Goal: Task Accomplishment & Management: Use online tool/utility

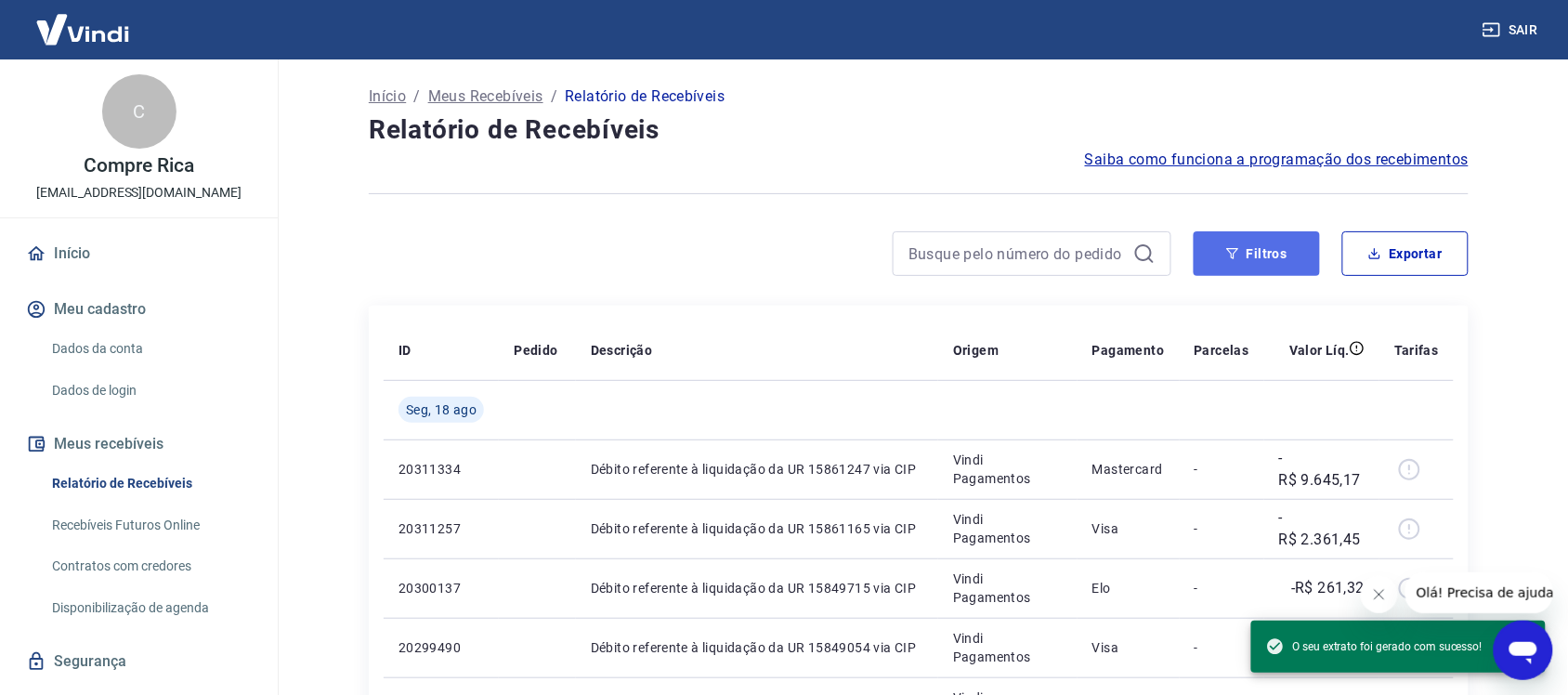
click at [1213, 266] on button "Filtros" at bounding box center [1256, 254] width 126 height 45
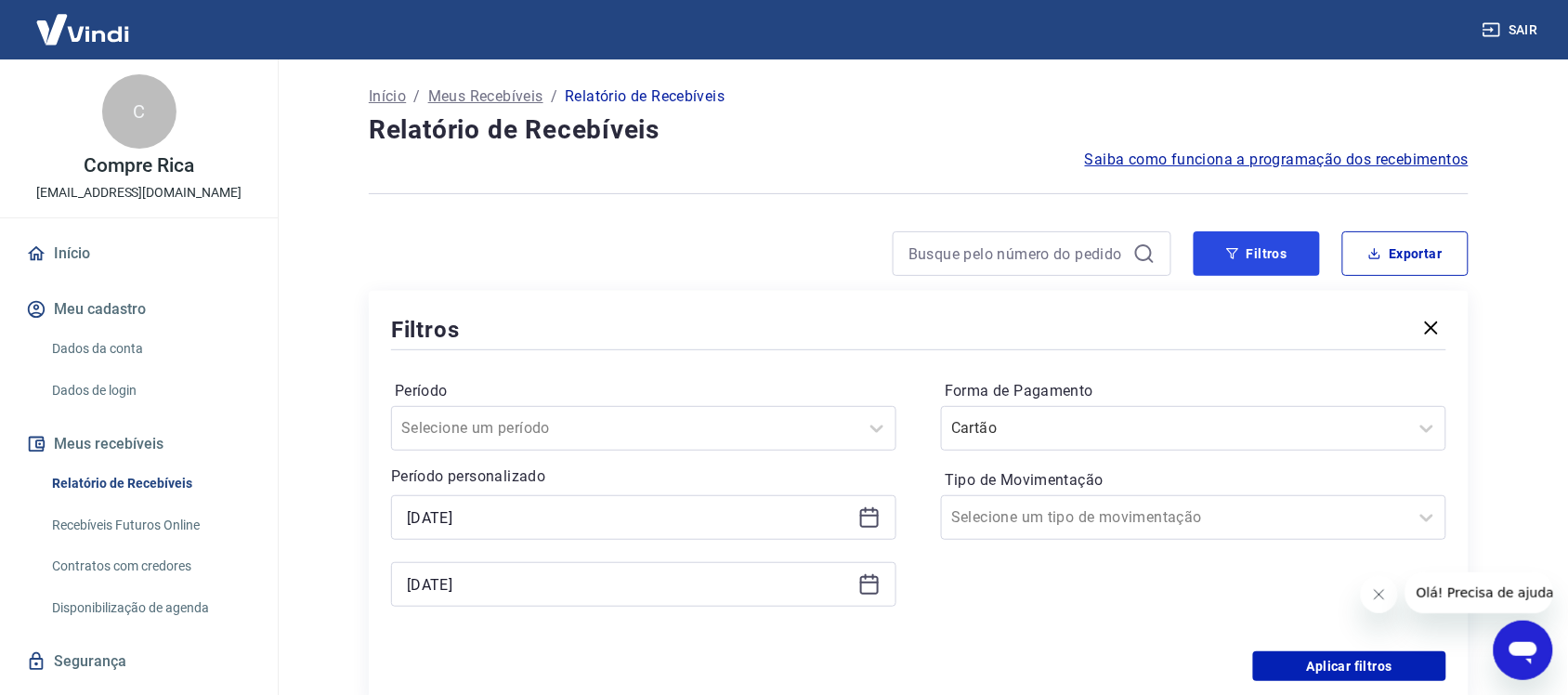
scroll to position [116, 0]
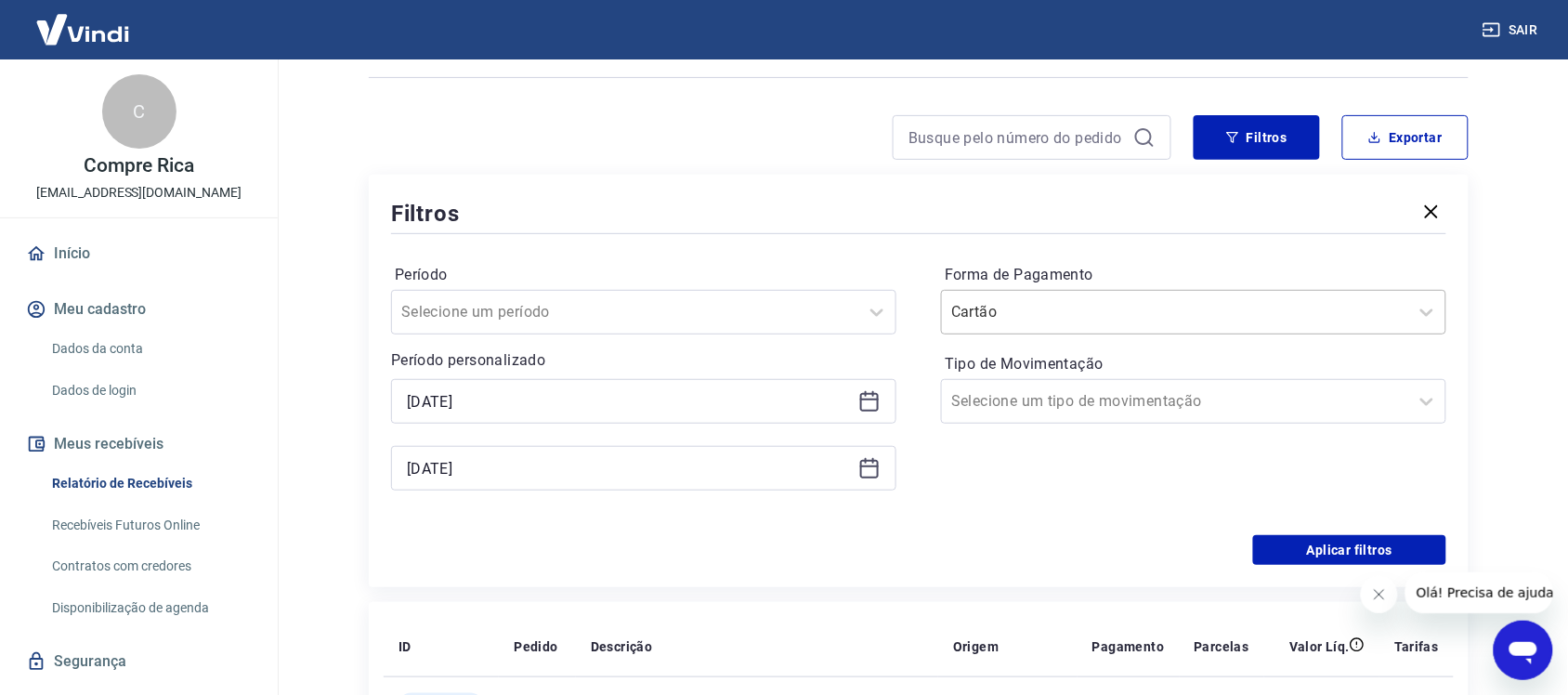
click at [1028, 318] on input "Forma de Pagamento" at bounding box center [1045, 312] width 188 height 22
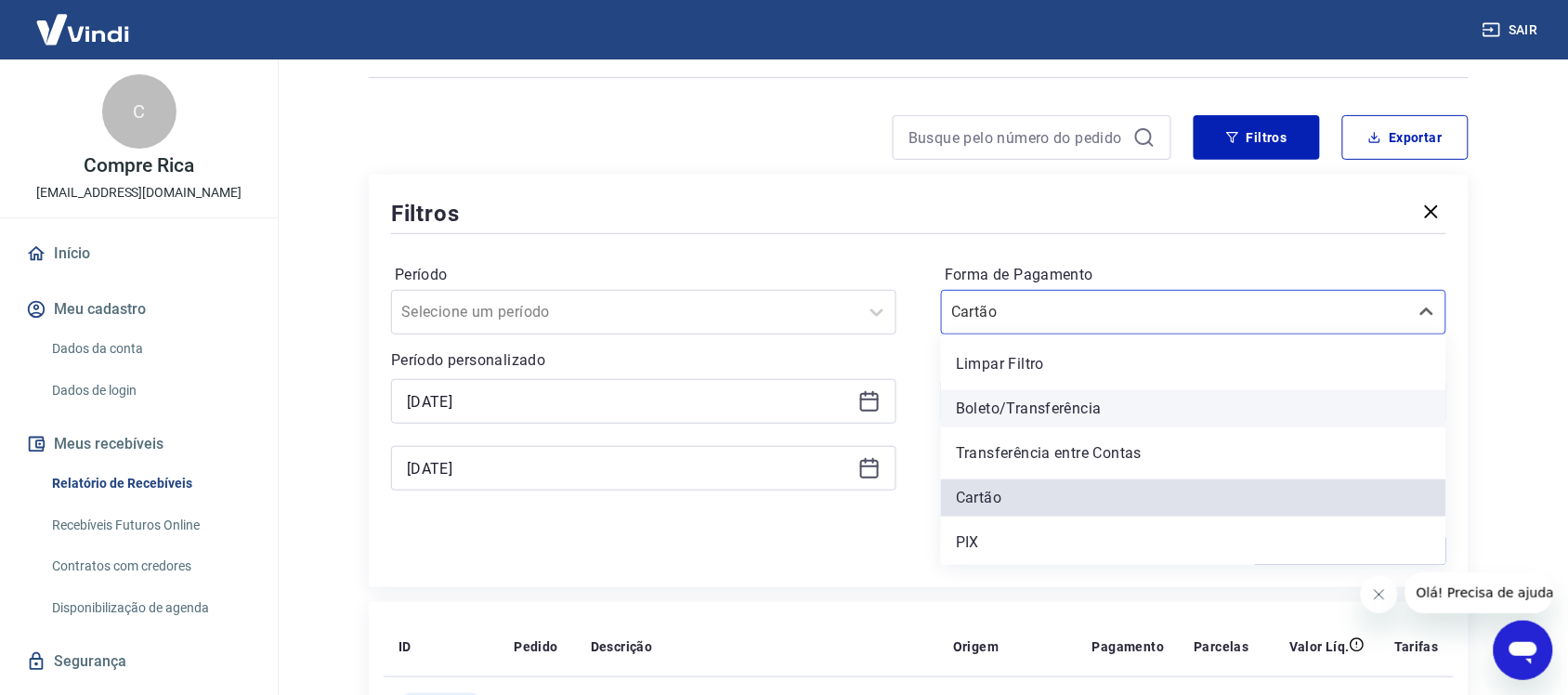
click at [1019, 404] on div "Boleto/Transferência" at bounding box center [1194, 409] width 505 height 37
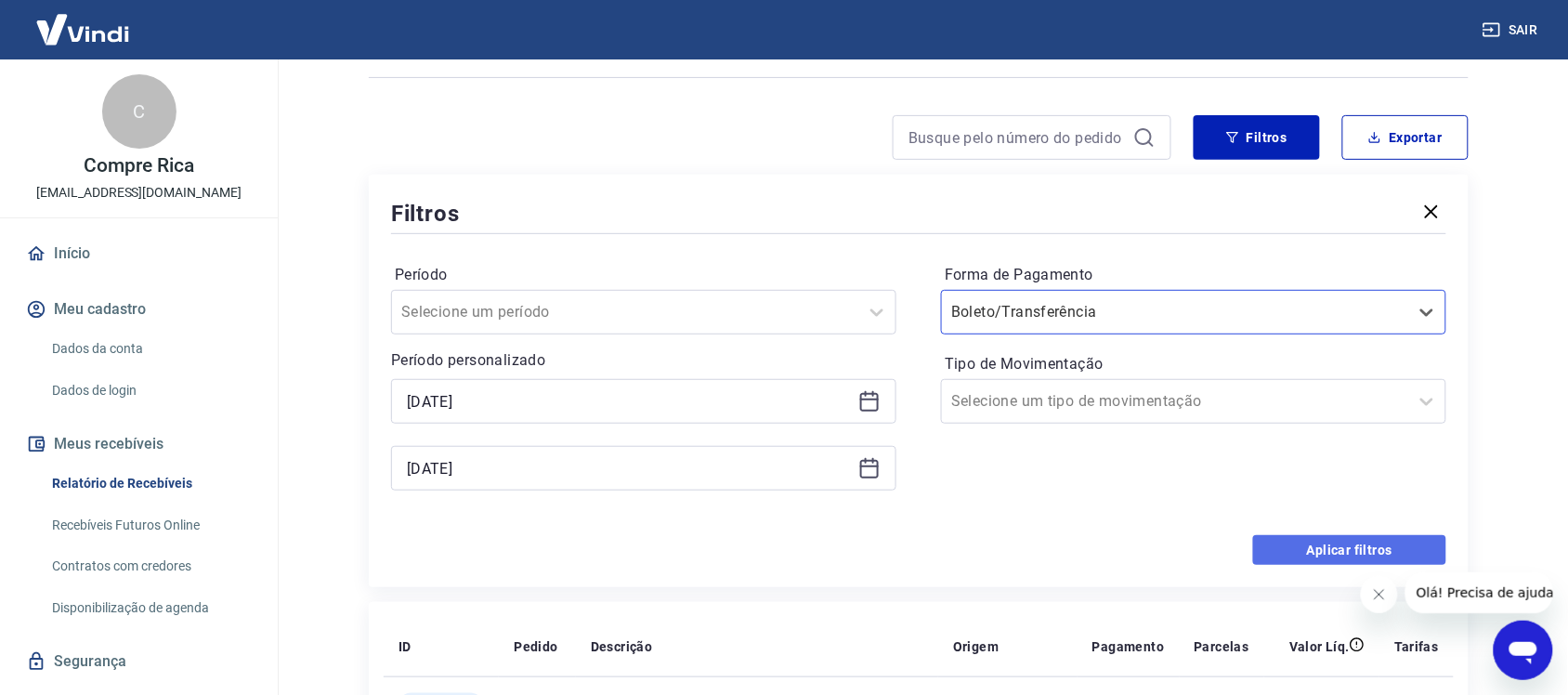
click at [1375, 551] on button "Aplicar filtros" at bounding box center [1350, 550] width 194 height 29
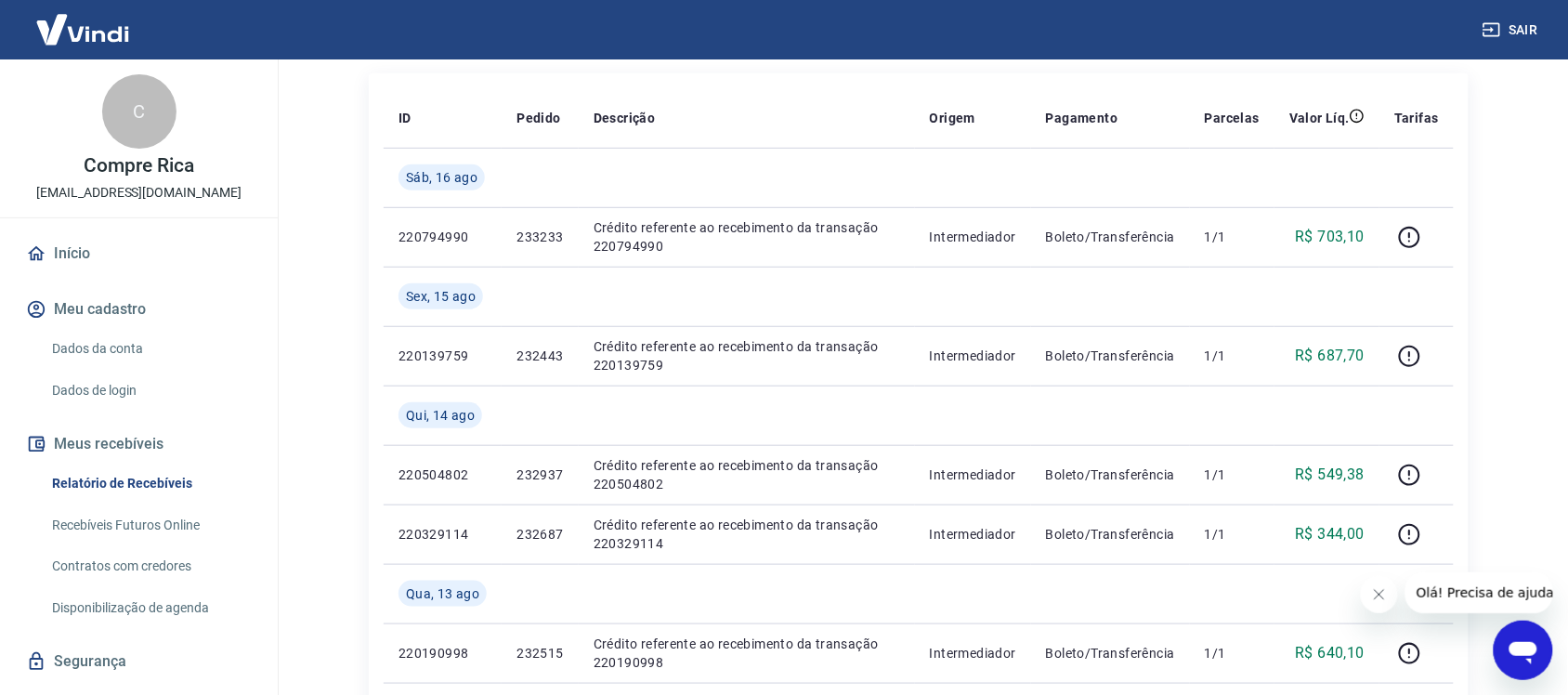
scroll to position [348, 0]
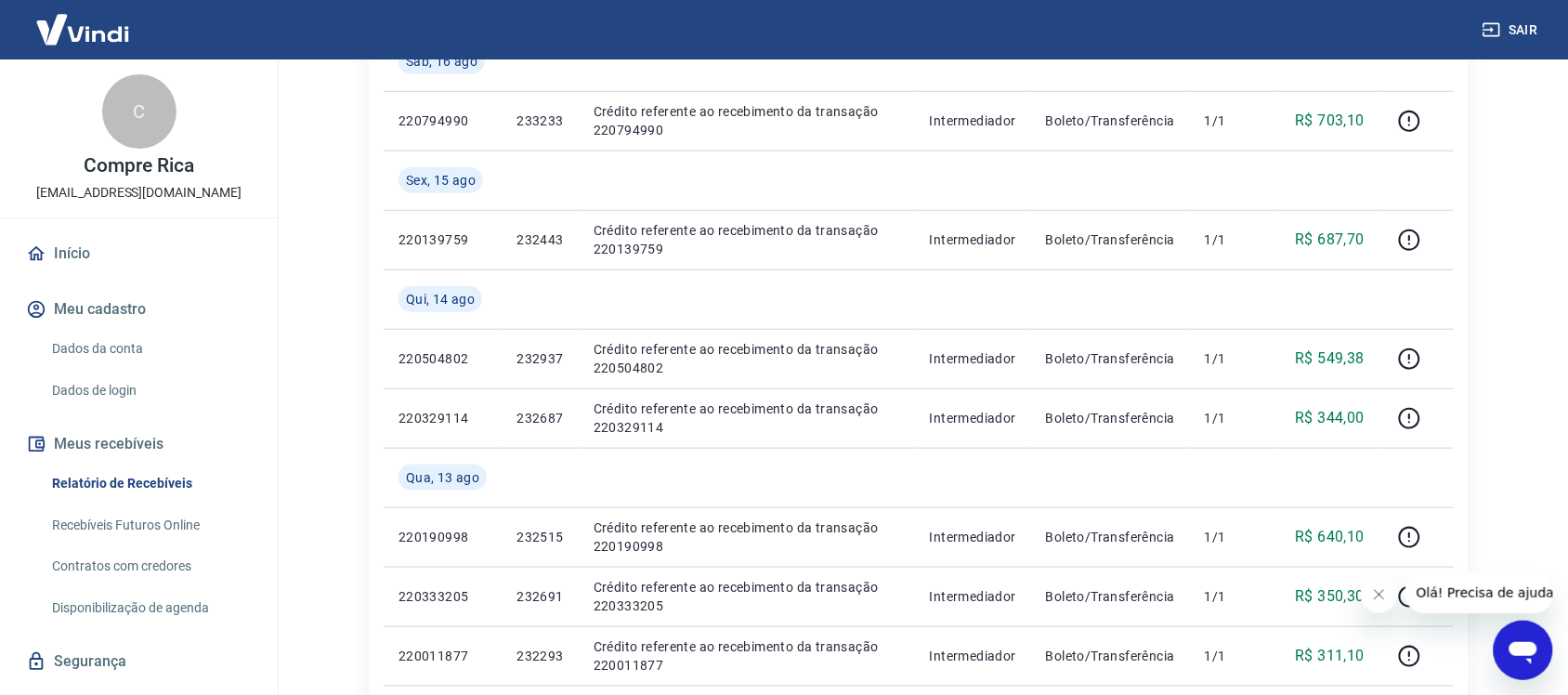
click at [1479, 122] on div "Início / Meus Recebíveis / Relatório de Recebíveis Relatório de Recebíveis Saib…" at bounding box center [919, 340] width 1145 height 1260
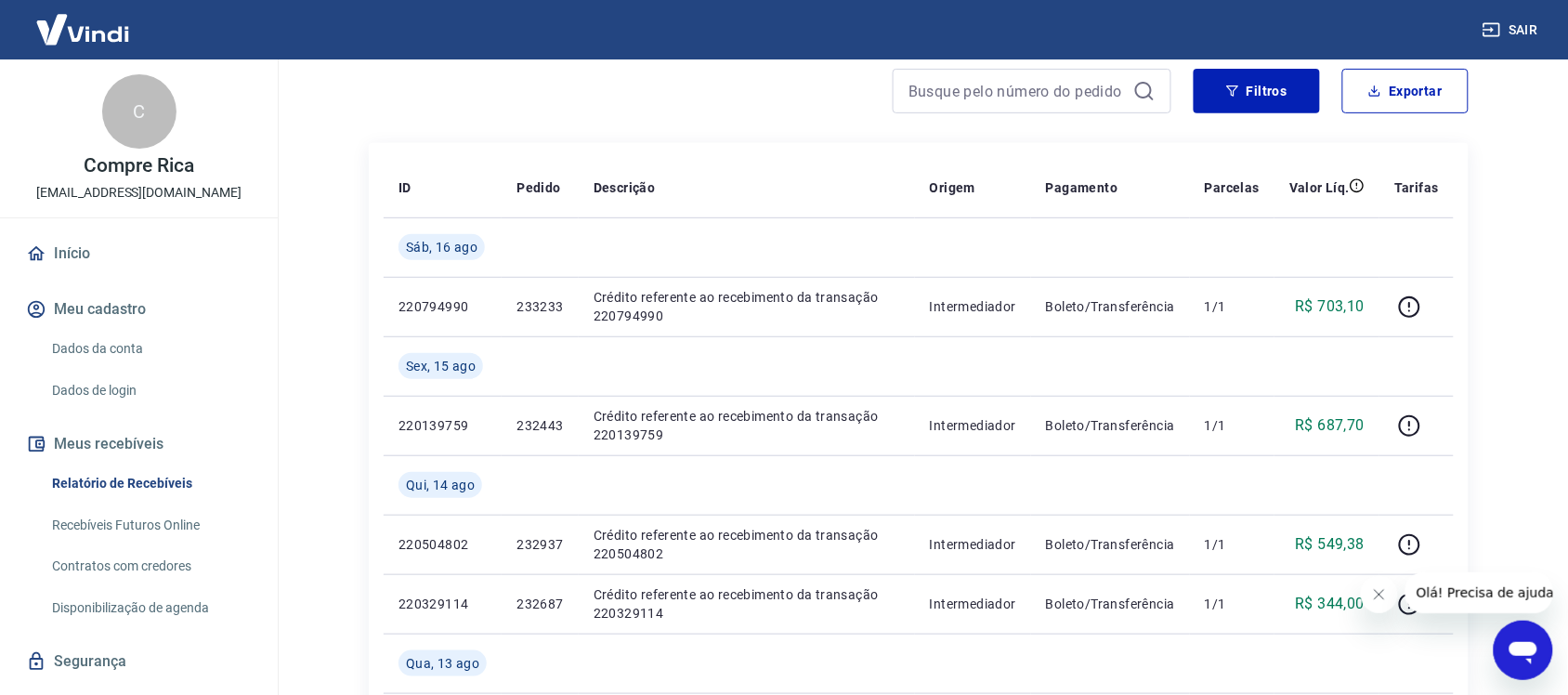
scroll to position [0, 0]
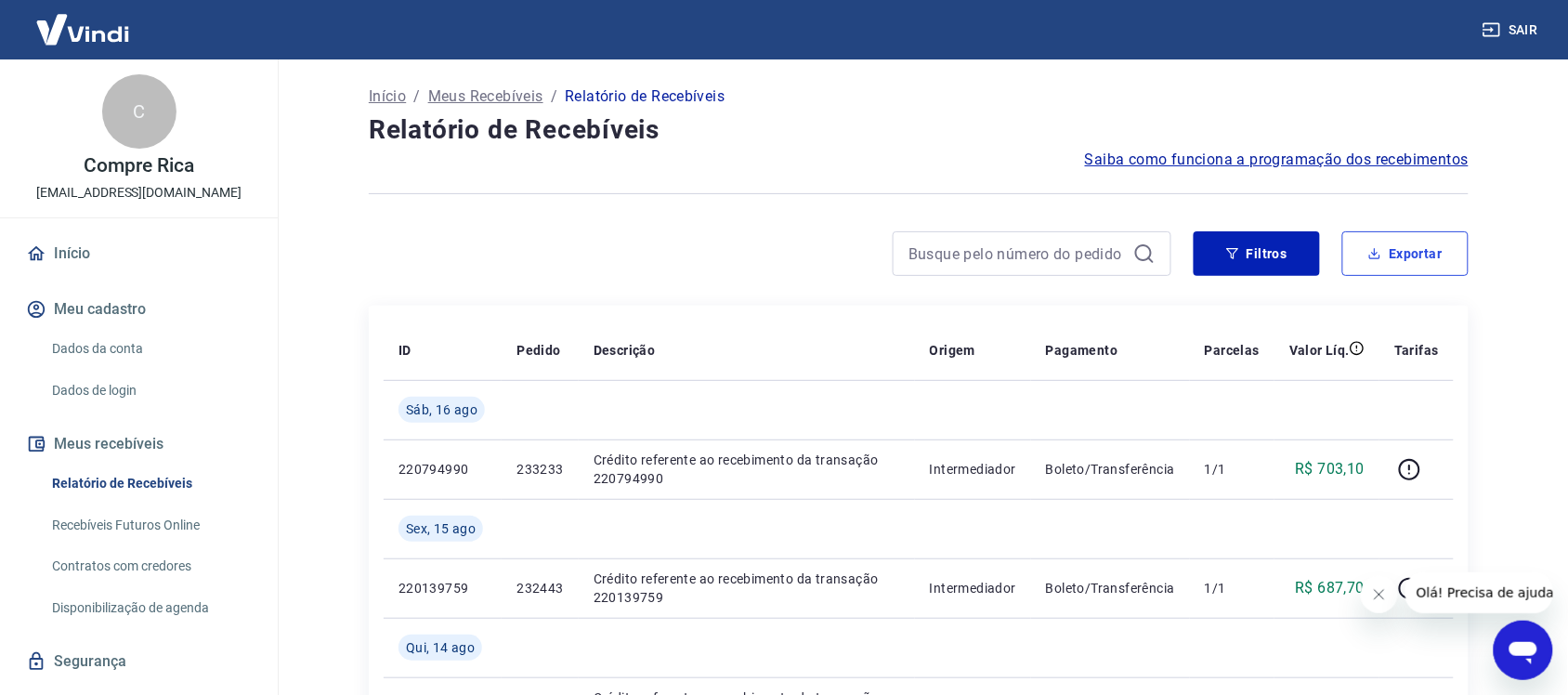
click at [1367, 263] on button "Exportar" at bounding box center [1406, 254] width 126 height 45
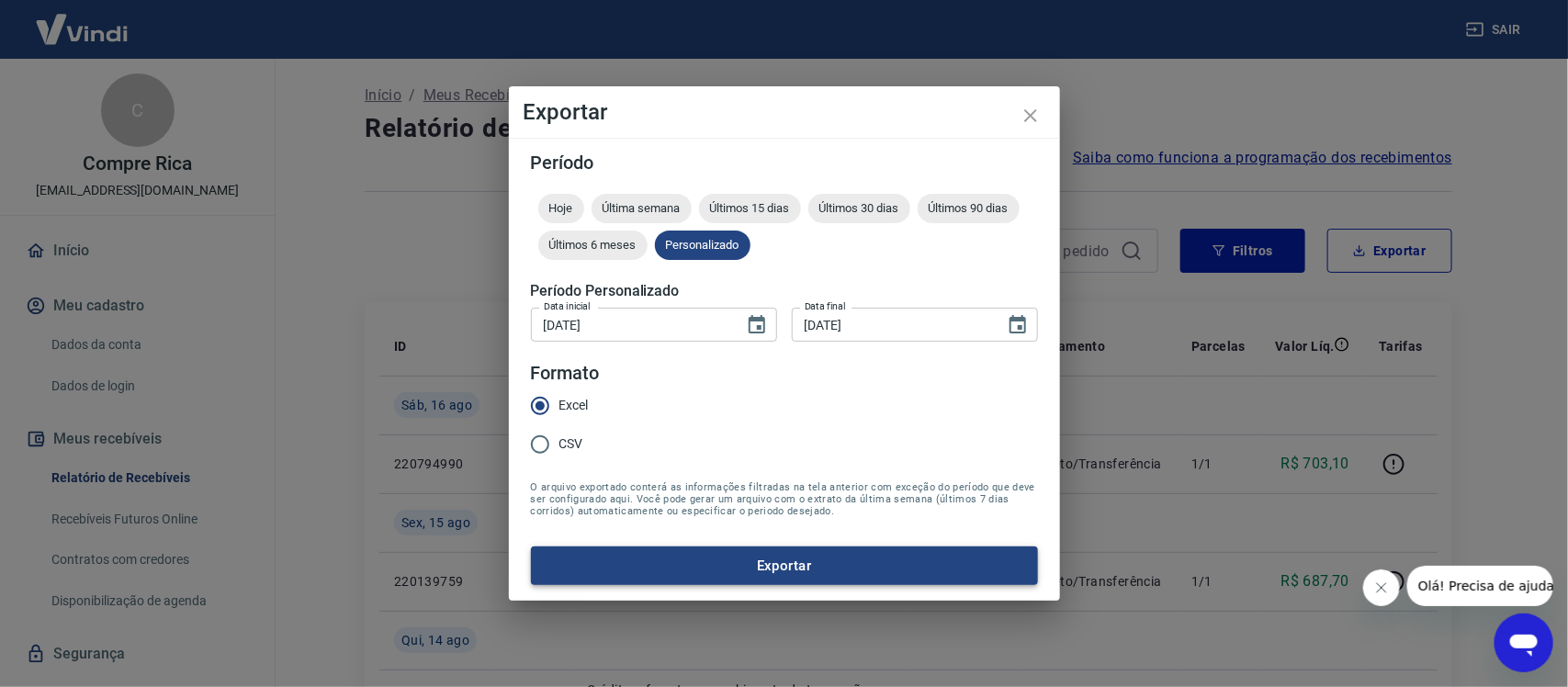
click at [788, 548] on button "Exportar" at bounding box center [784, 566] width 507 height 39
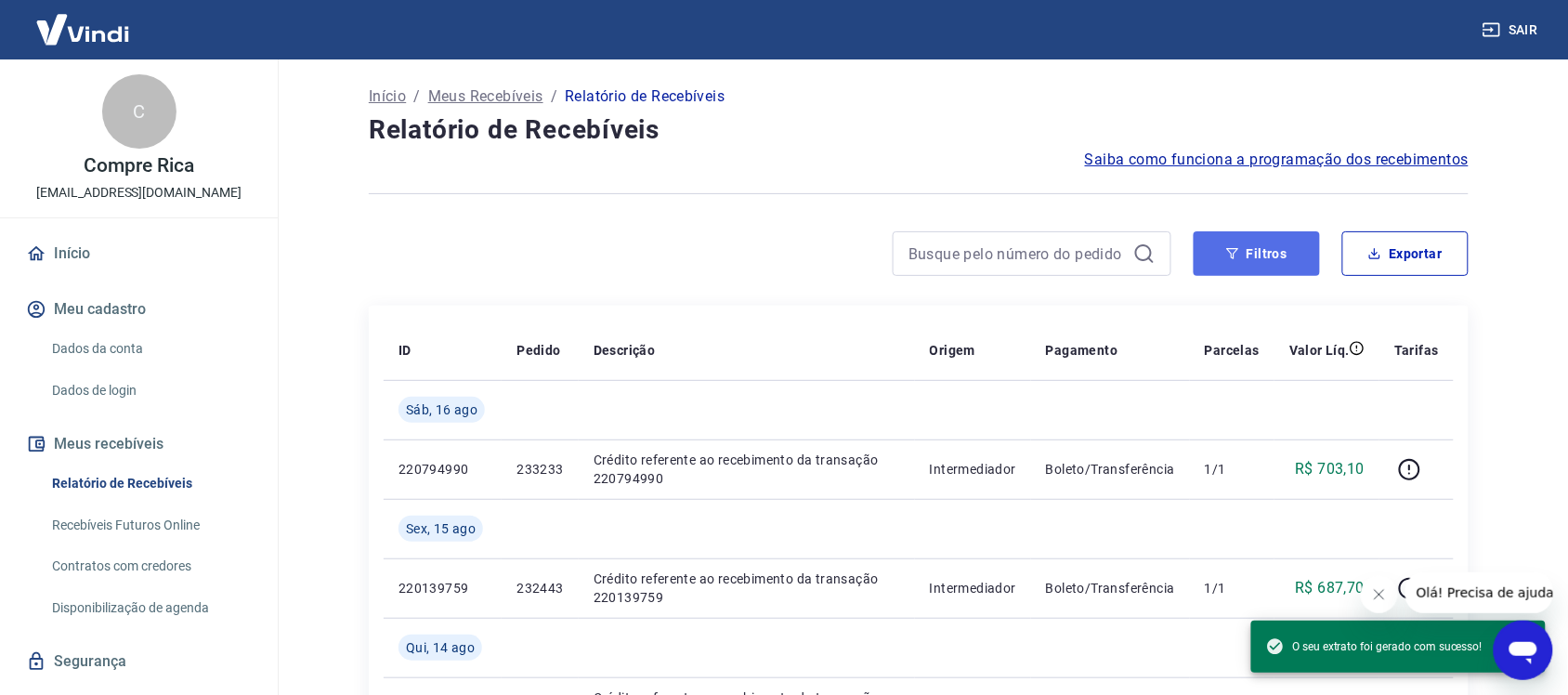
click at [1285, 251] on button "Filtros" at bounding box center [1256, 254] width 126 height 45
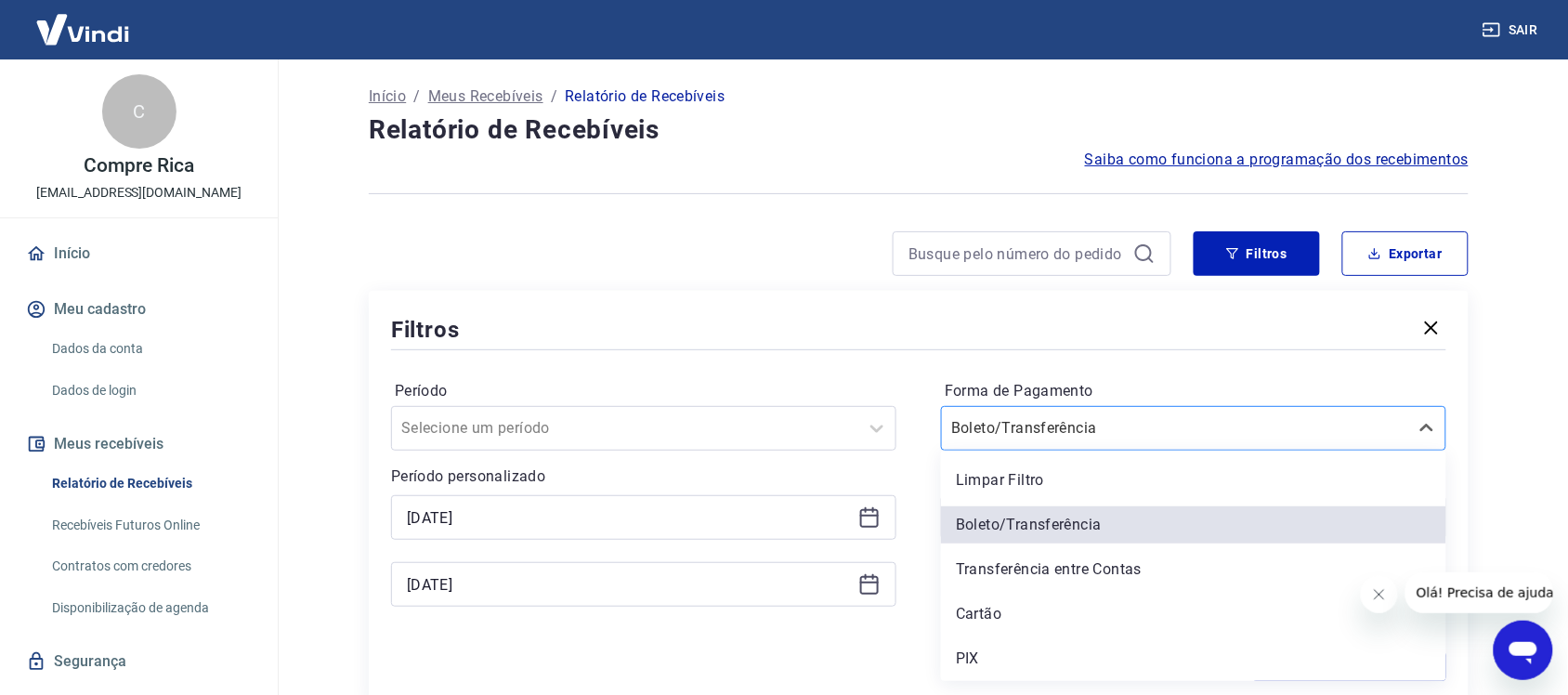
click at [1307, 418] on div at bounding box center [1175, 428] width 448 height 26
click at [971, 653] on div "PIX" at bounding box center [1194, 659] width 505 height 37
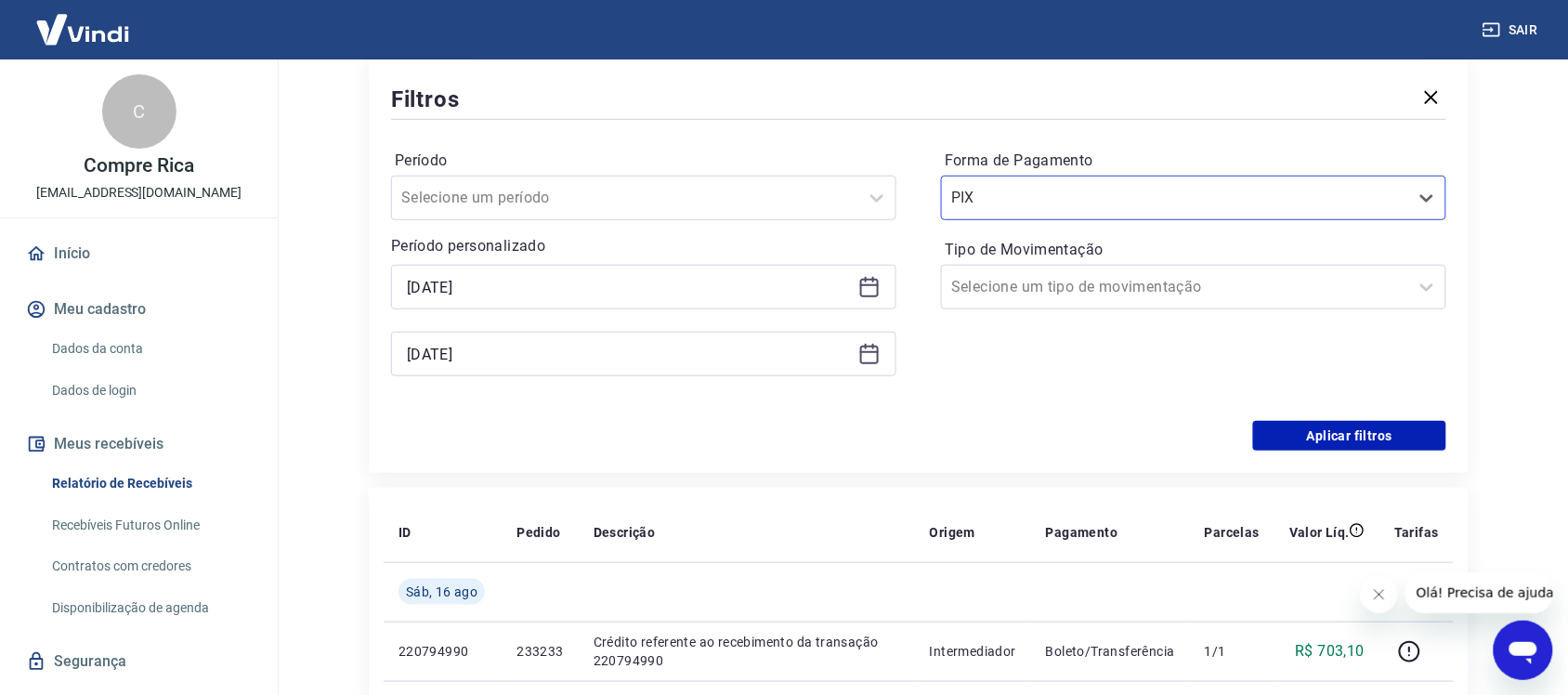
scroll to position [233, 0]
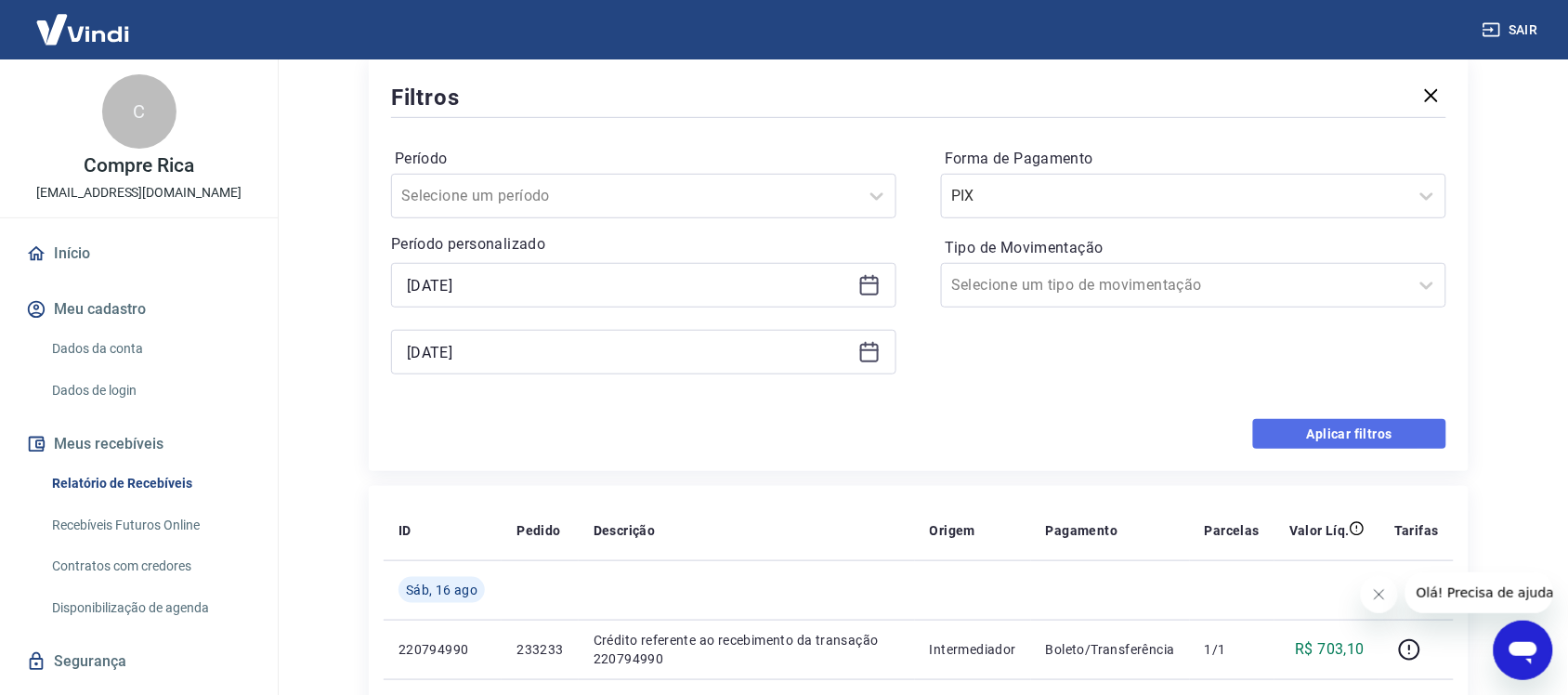
click at [1329, 434] on button "Aplicar filtros" at bounding box center [1350, 434] width 194 height 29
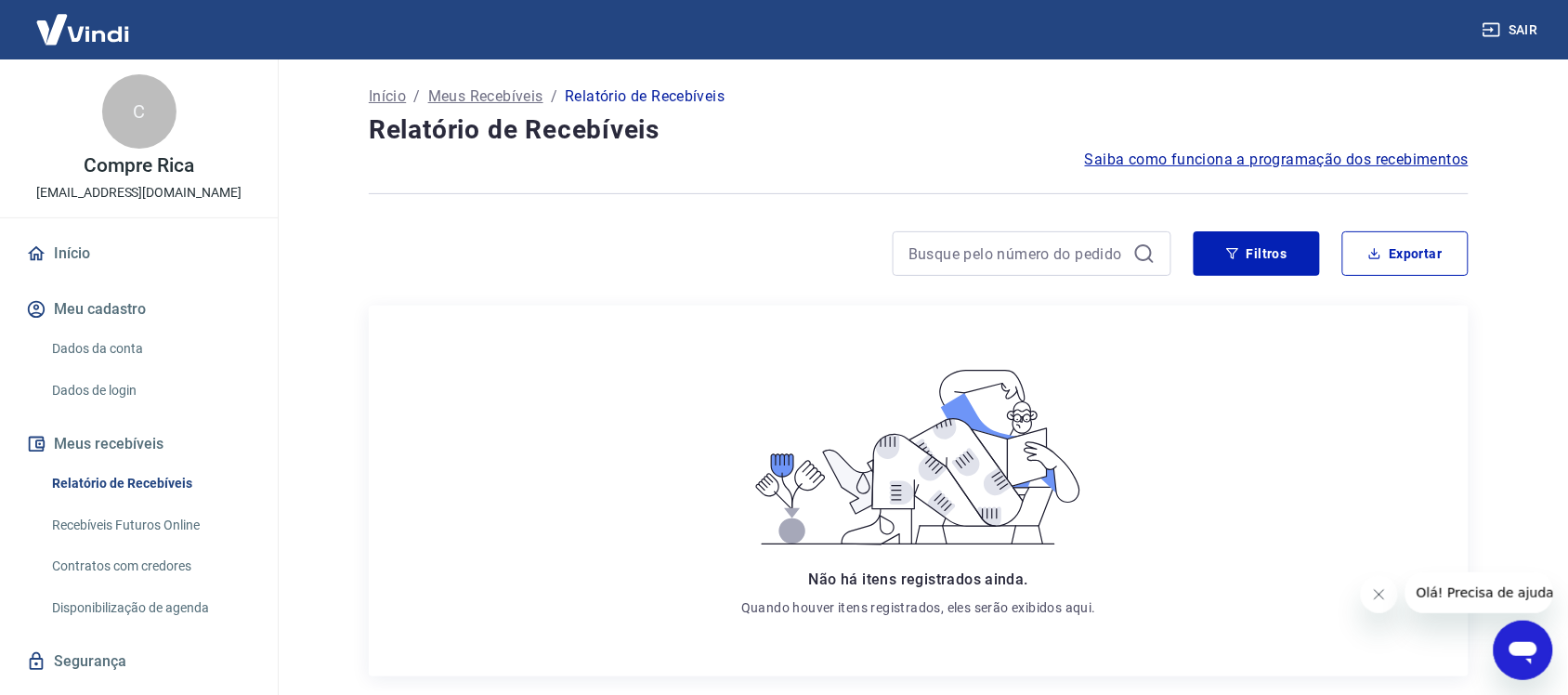
click at [421, 596] on div "Não há itens registrados ainda. Quando houver itens registrados, eles serão exi…" at bounding box center [919, 491] width 1070 height 341
click at [1259, 262] on button "Filtros" at bounding box center [1256, 254] width 126 height 45
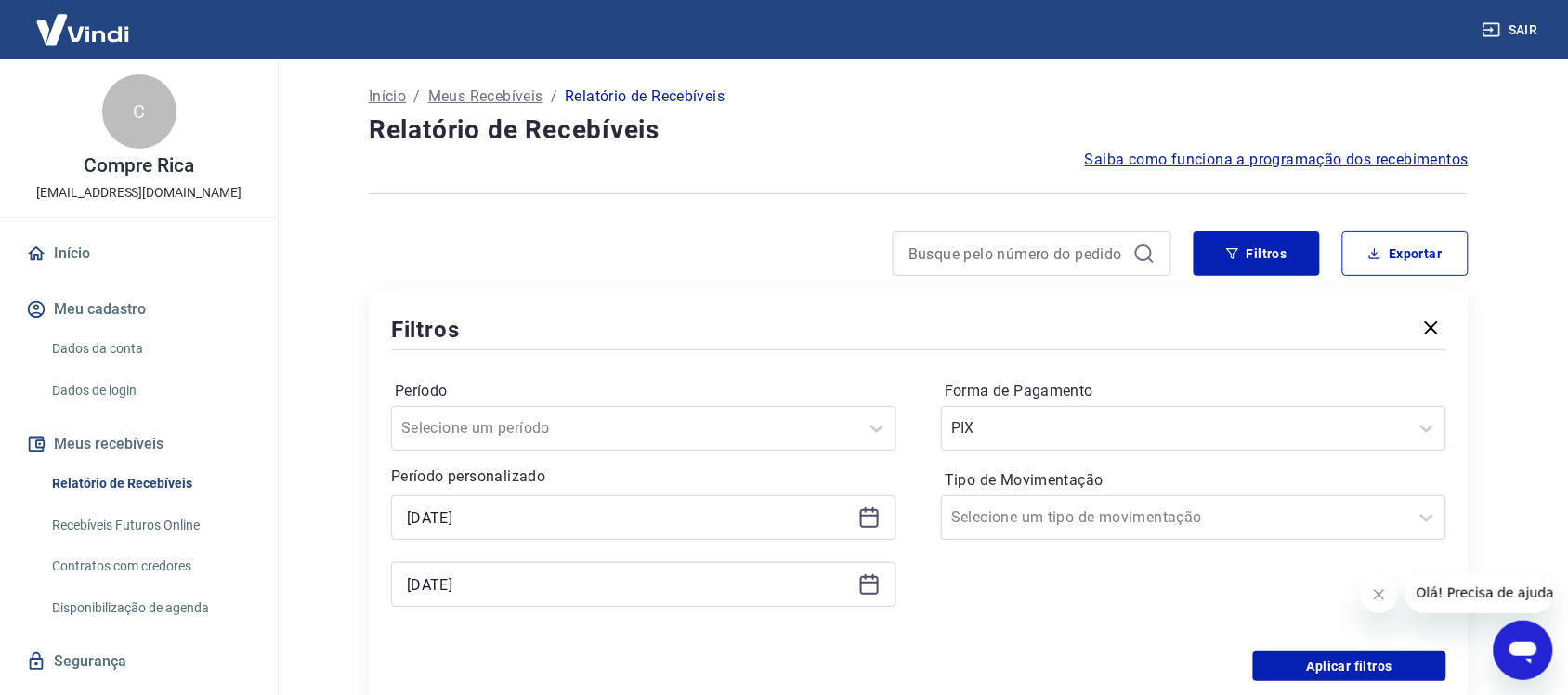
click at [871, 583] on icon at bounding box center [869, 583] width 19 height 2
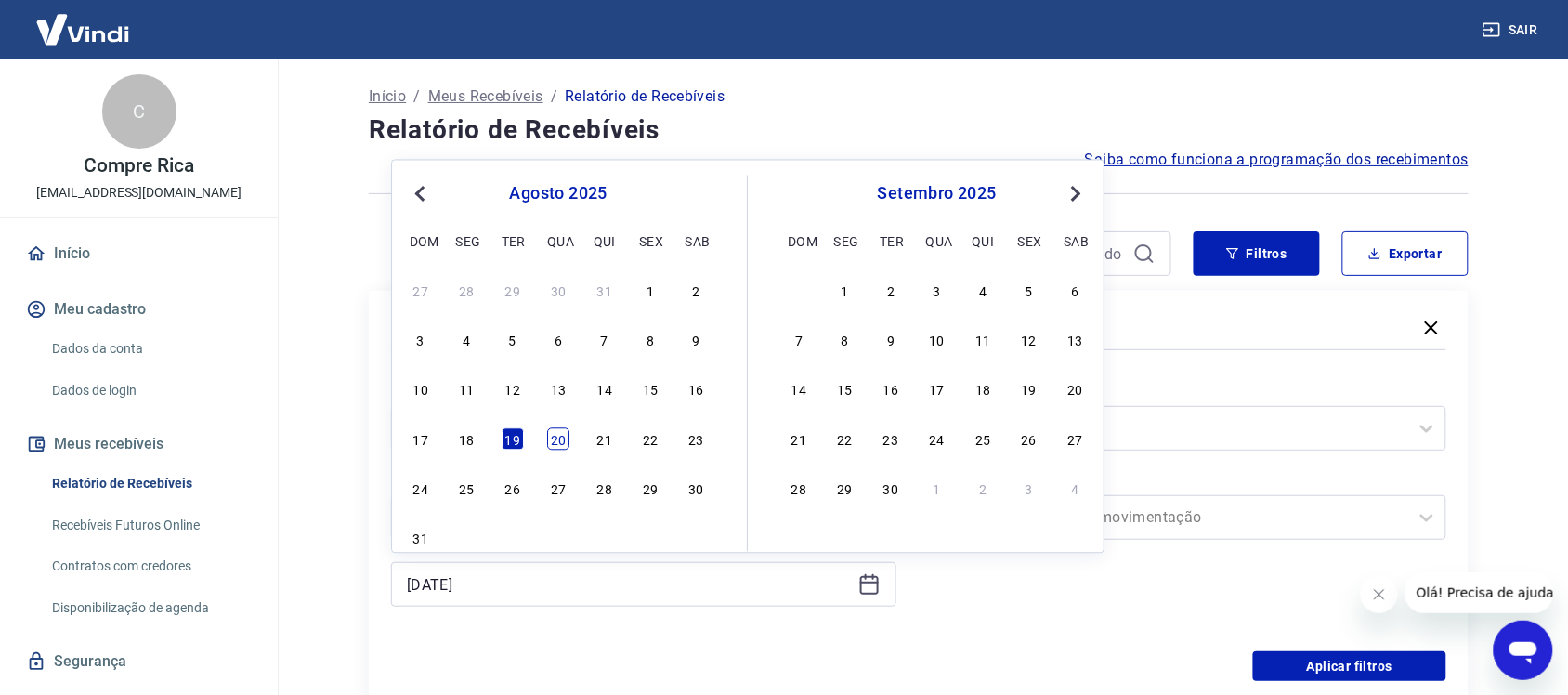
click at [565, 443] on div "20" at bounding box center [558, 438] width 22 height 22
type input "[DATE]"
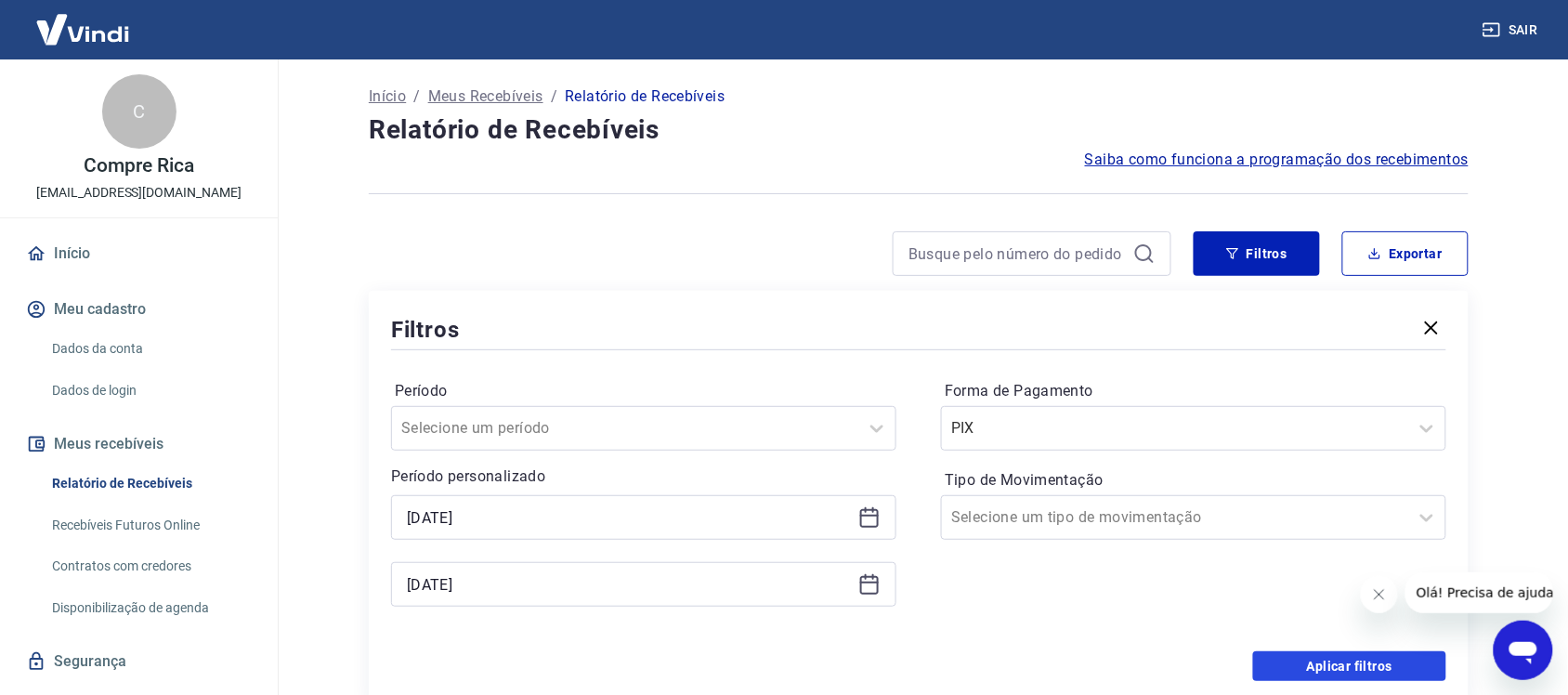
drag, startPoint x: 1294, startPoint y: 661, endPoint x: 1157, endPoint y: 513, distance: 201.7
click at [1293, 658] on button "Aplicar filtros" at bounding box center [1350, 666] width 194 height 29
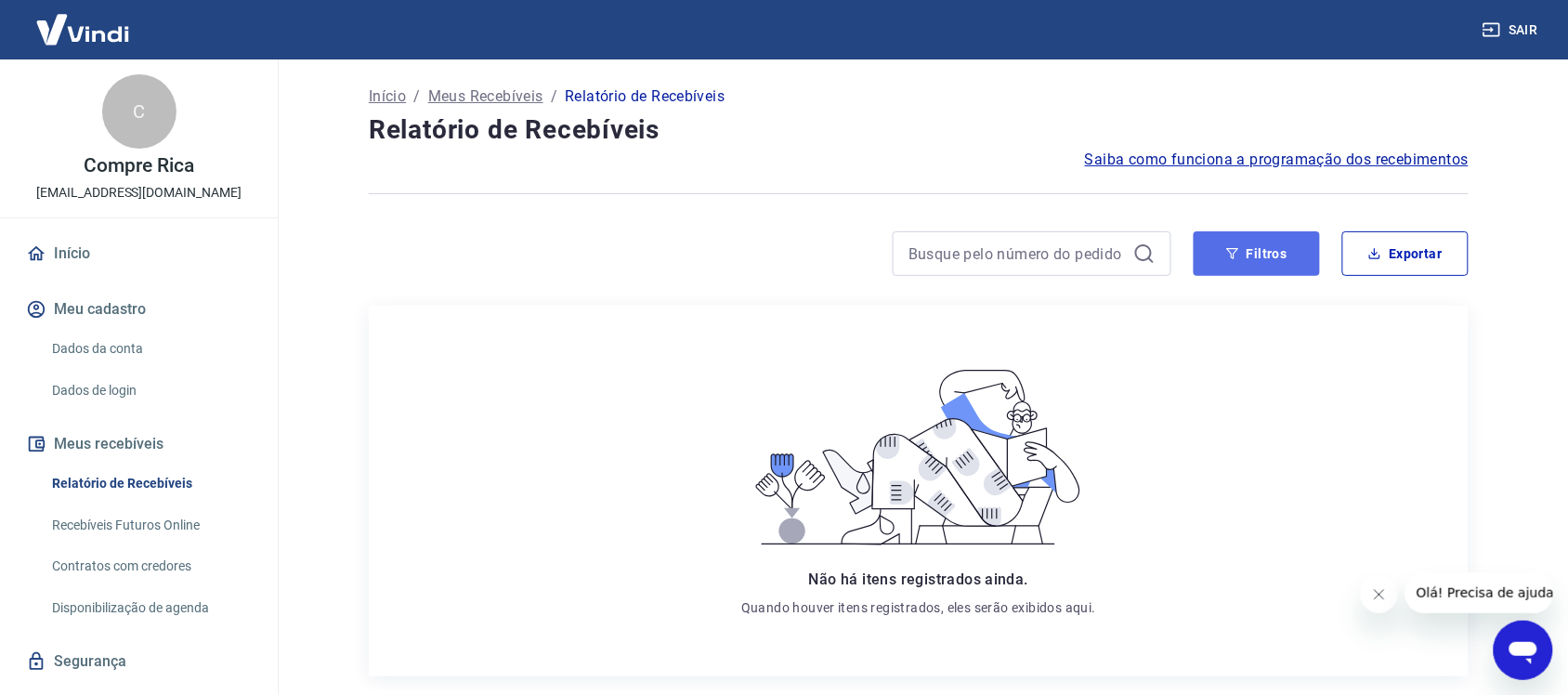
click at [1249, 258] on button "Filtros" at bounding box center [1256, 254] width 126 height 45
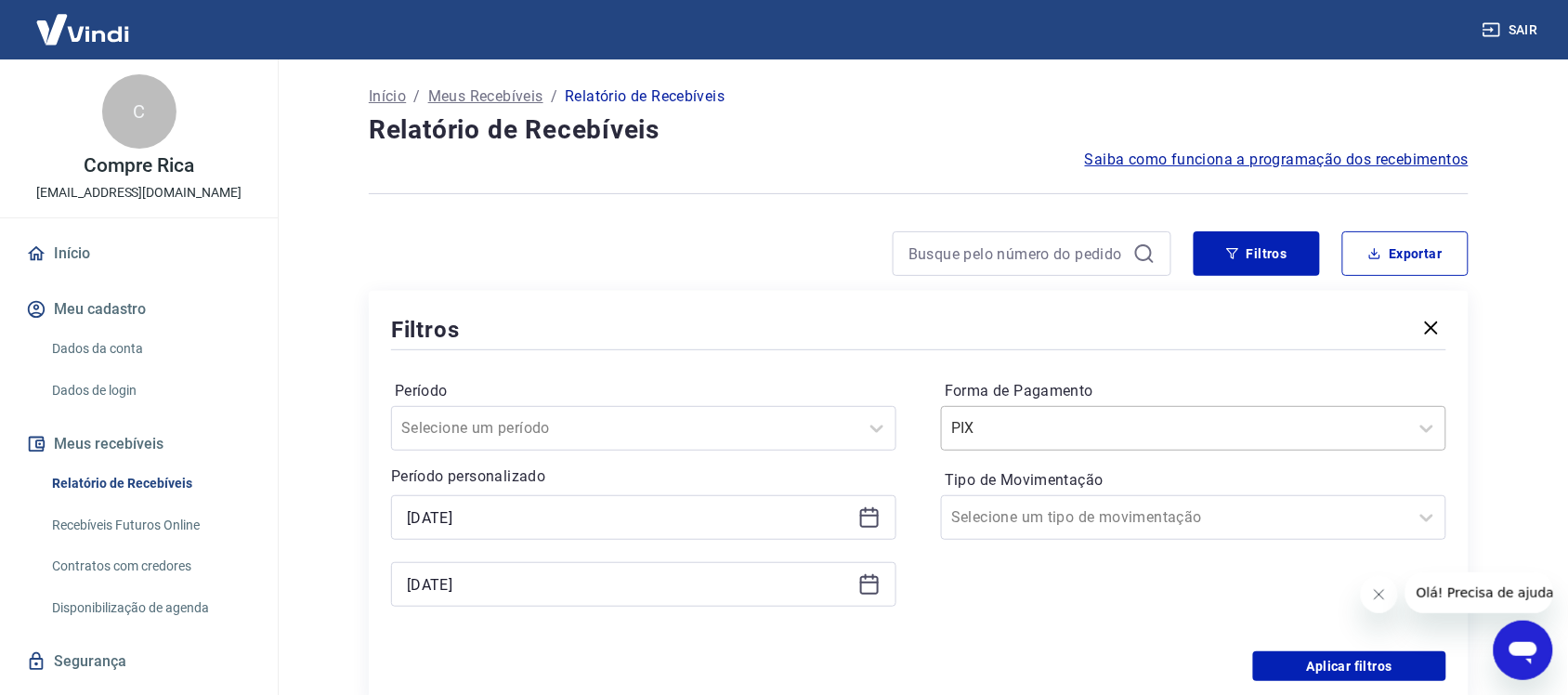
click at [1214, 415] on div at bounding box center [1175, 428] width 448 height 26
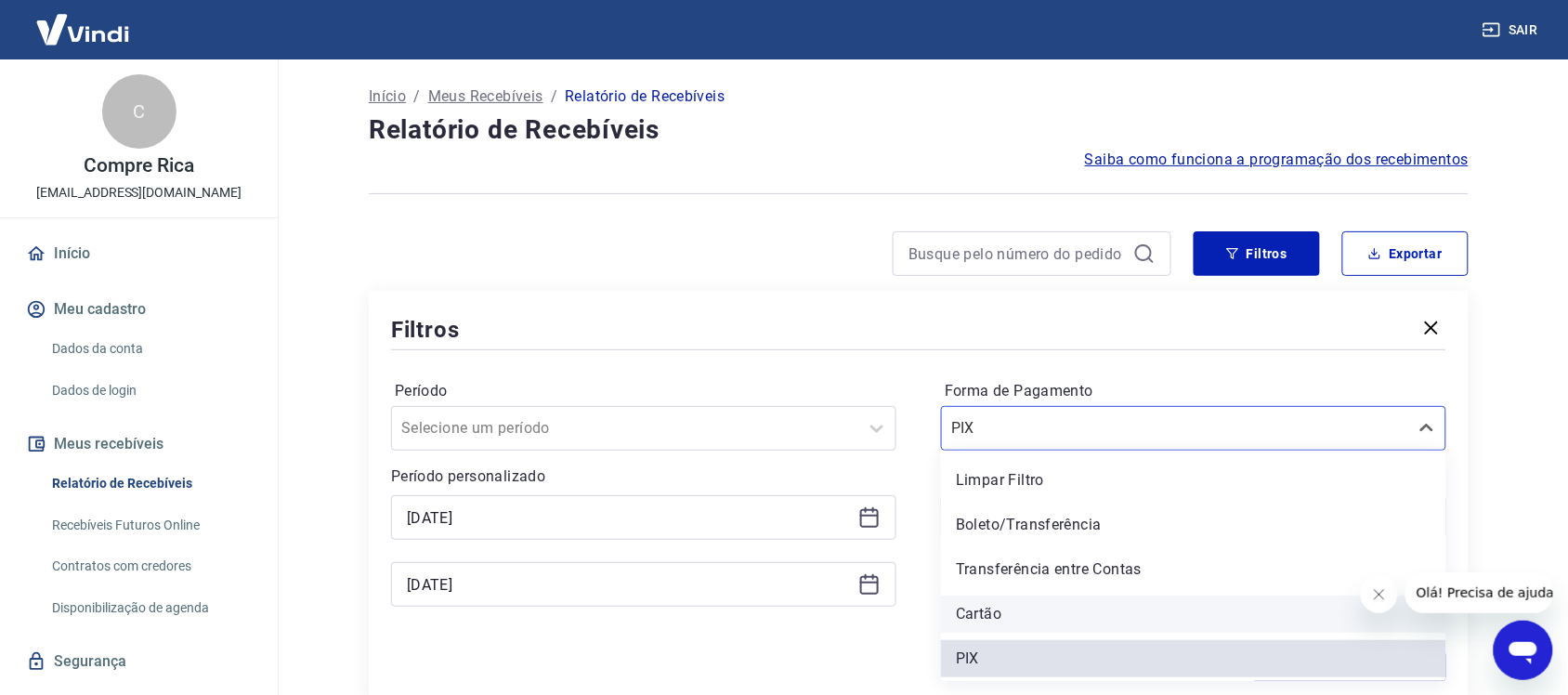
click at [1028, 611] on div "Cartão" at bounding box center [1194, 614] width 505 height 37
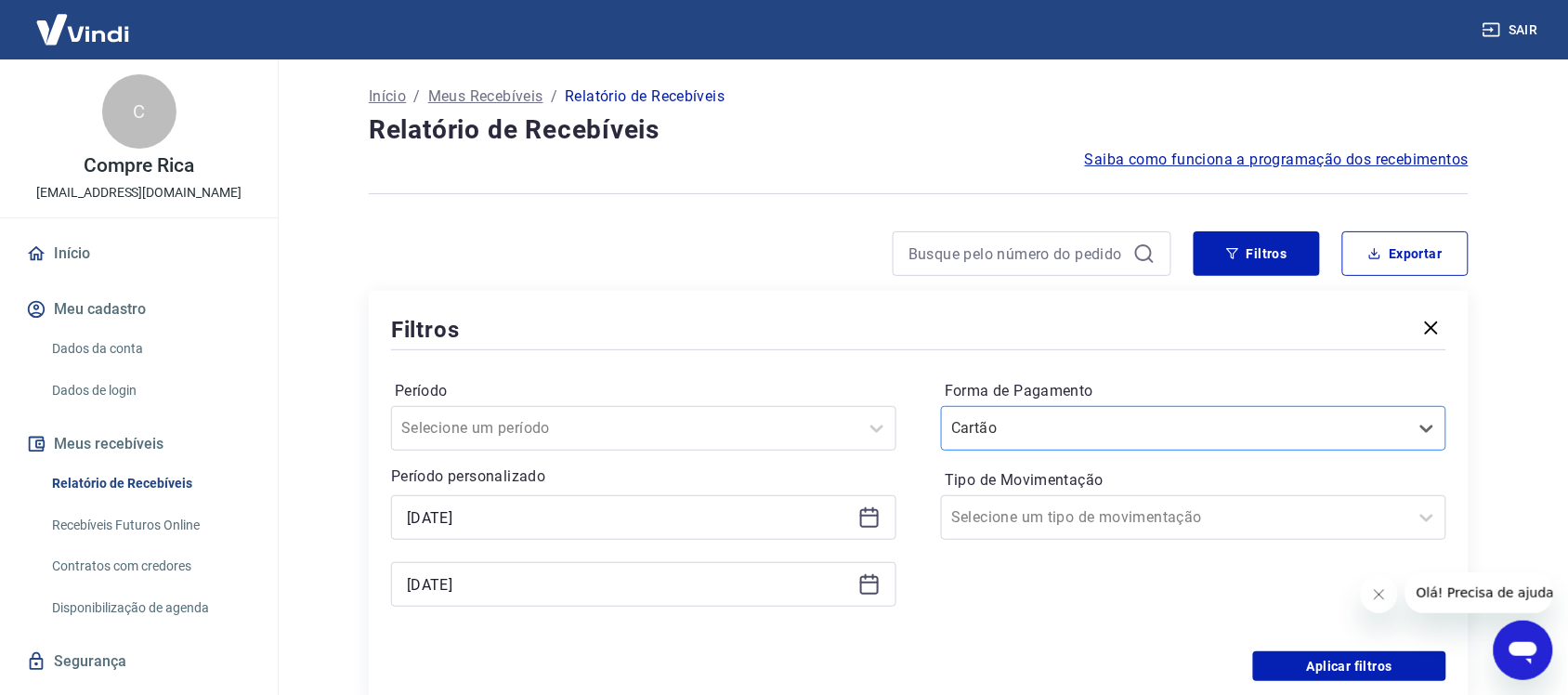
click at [1085, 413] on div "Cartão" at bounding box center [1175, 428] width 466 height 33
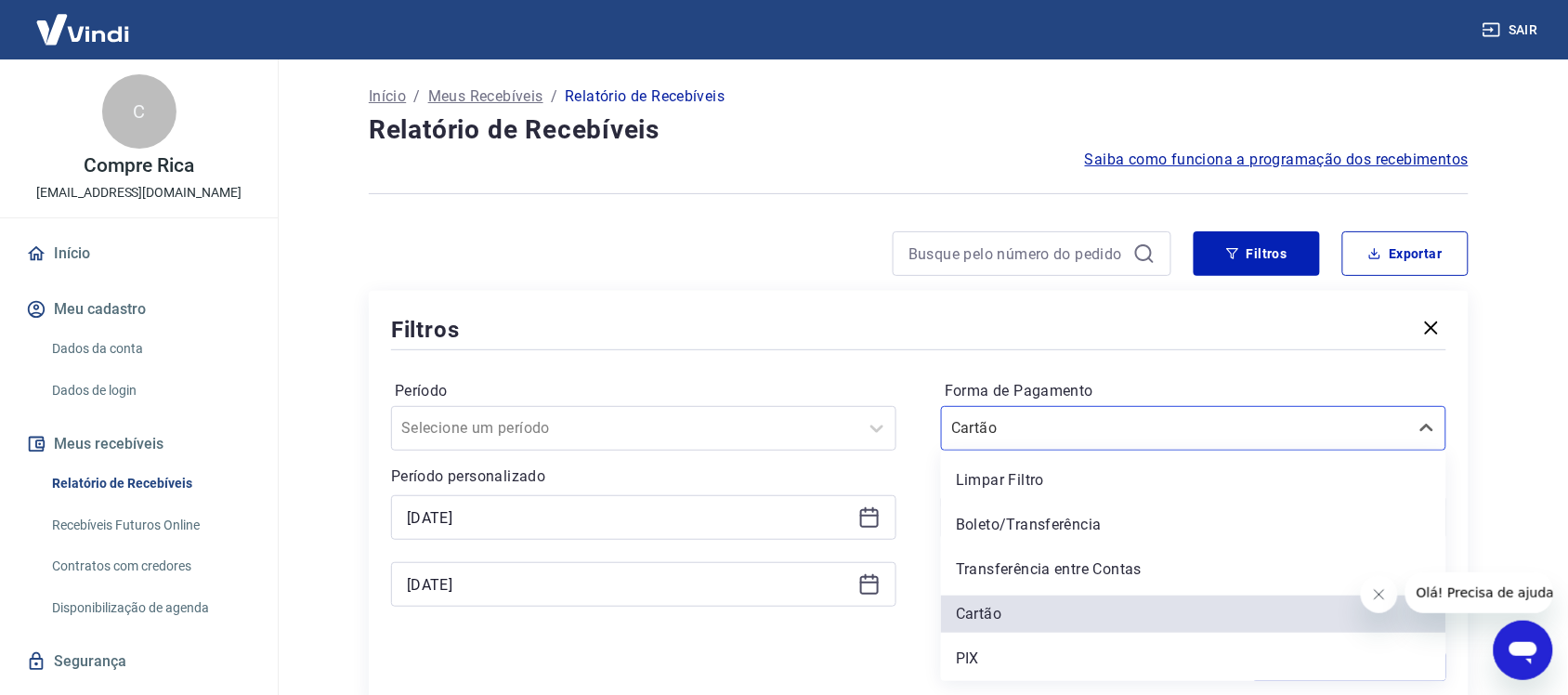
click at [1045, 516] on div "Boleto/Transferência" at bounding box center [1194, 525] width 505 height 37
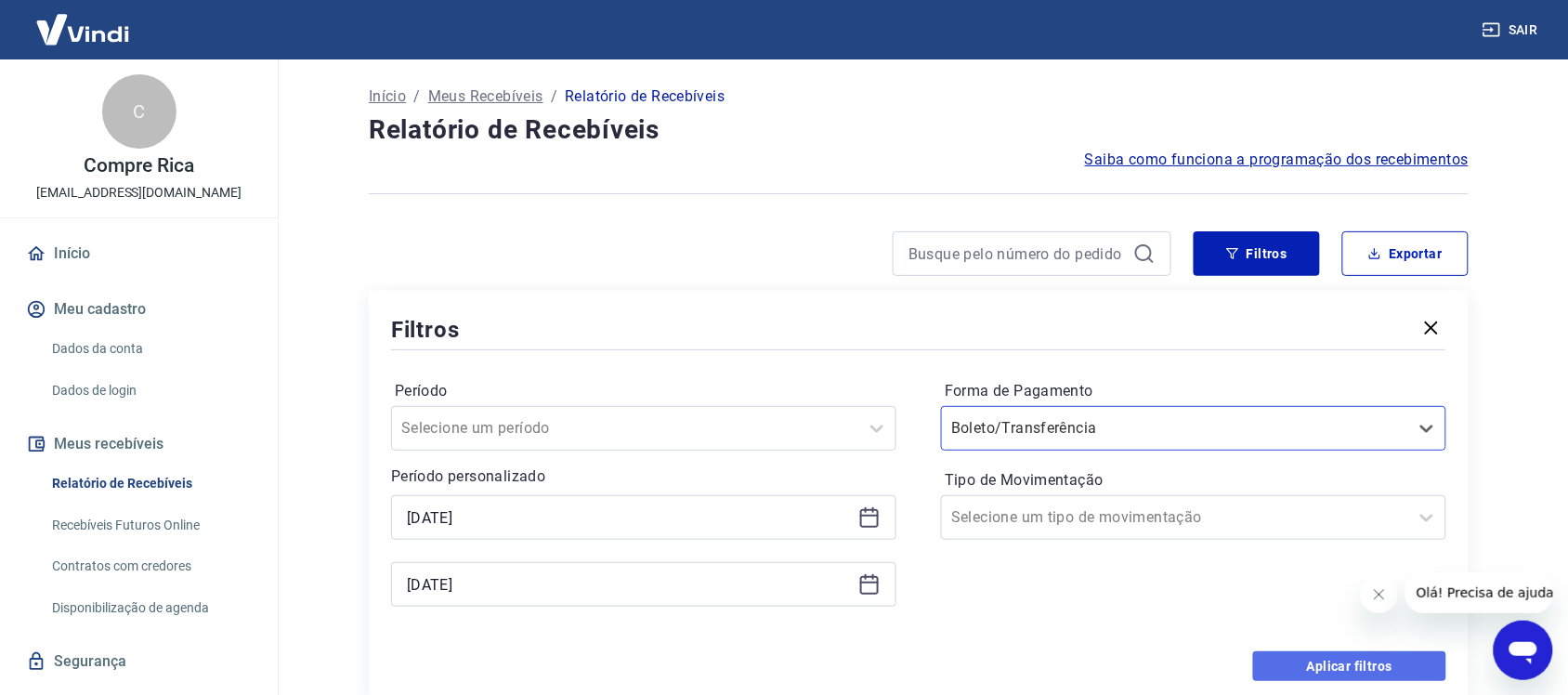
click at [1294, 663] on button "Aplicar filtros" at bounding box center [1350, 666] width 194 height 29
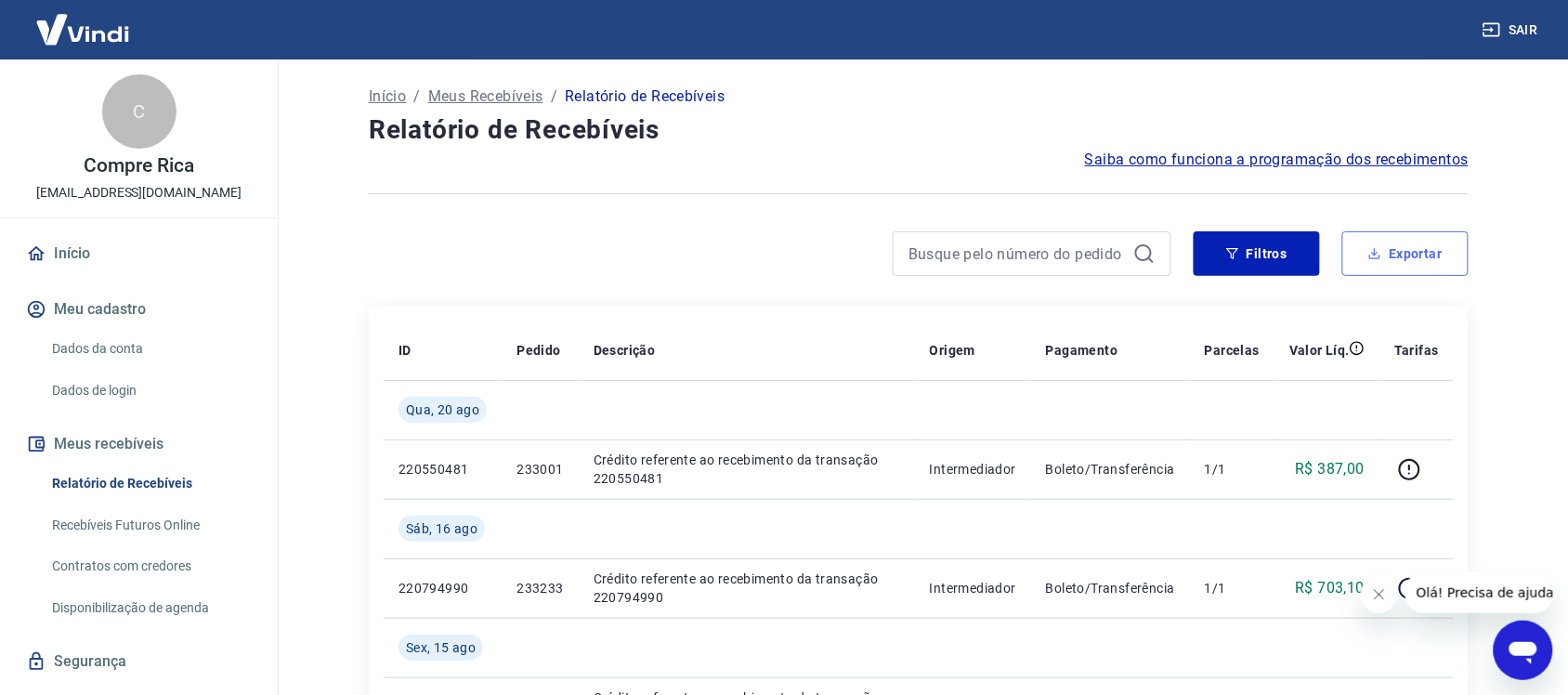
click at [1390, 260] on button "Exportar" at bounding box center [1406, 254] width 126 height 45
type input "[DATE]"
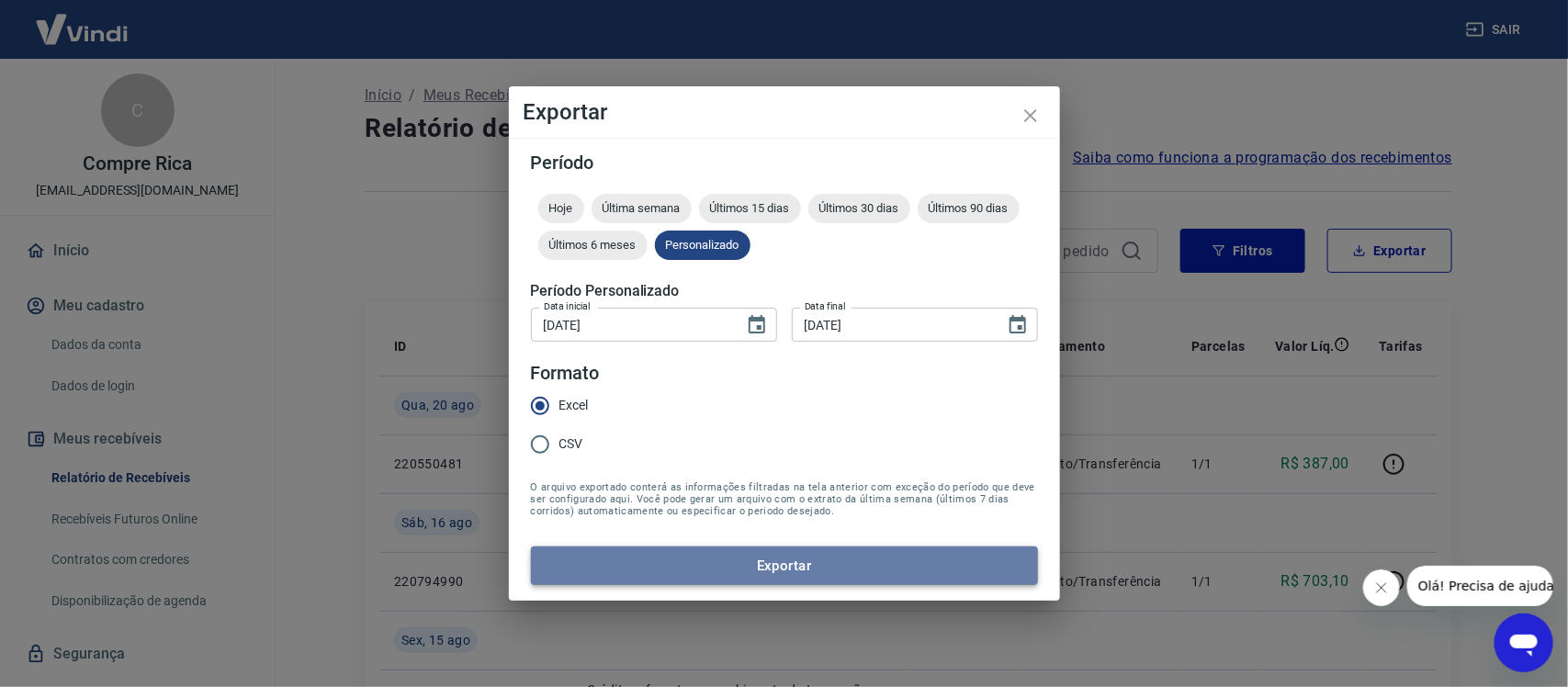
click at [810, 558] on button "Exportar" at bounding box center [784, 566] width 507 height 39
